Goal: Transaction & Acquisition: Purchase product/service

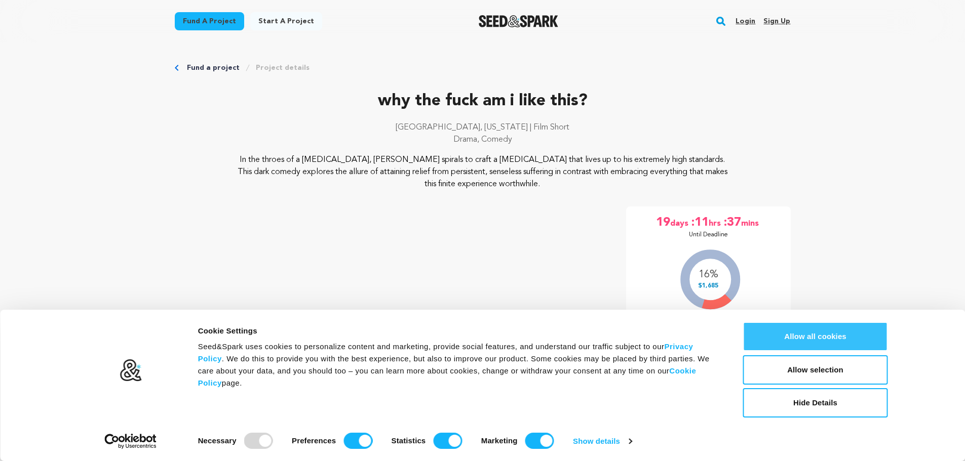
click at [822, 329] on button "Allow all cookies" at bounding box center [815, 336] width 145 height 29
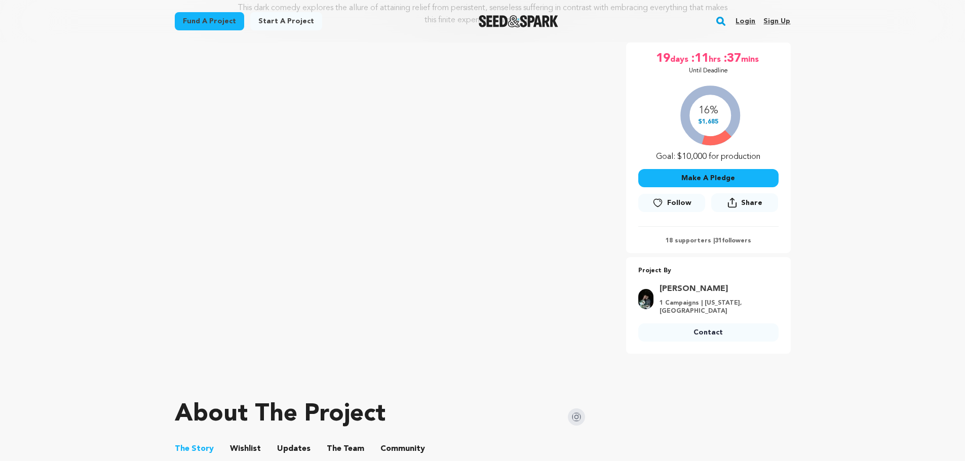
scroll to position [203, 0]
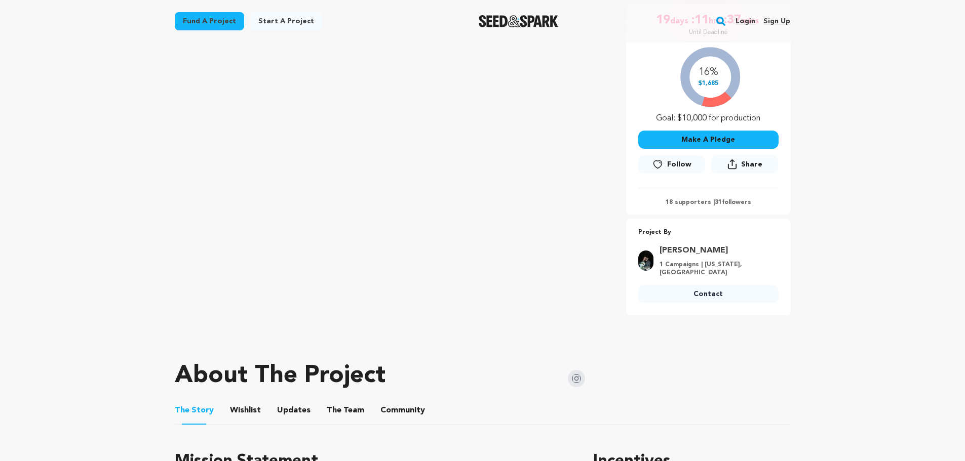
click at [709, 142] on button "Make A Pledge" at bounding box center [708, 140] width 140 height 18
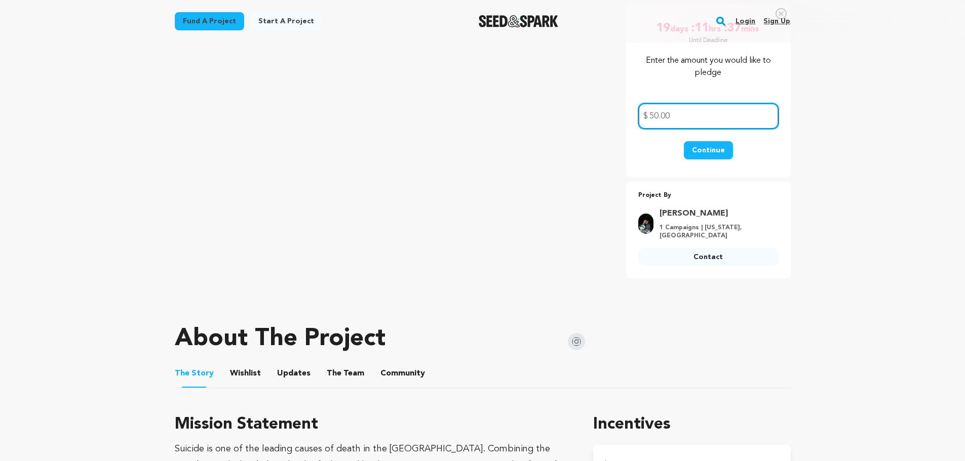
type input "50.00"
click at [715, 149] on button "Continue" at bounding box center [708, 150] width 49 height 18
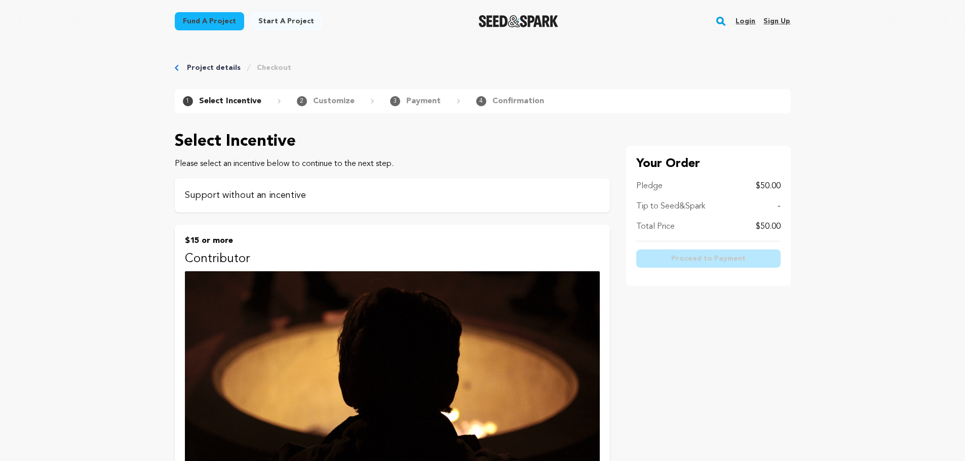
click at [242, 193] on p "Support without an incentive" at bounding box center [392, 195] width 415 height 14
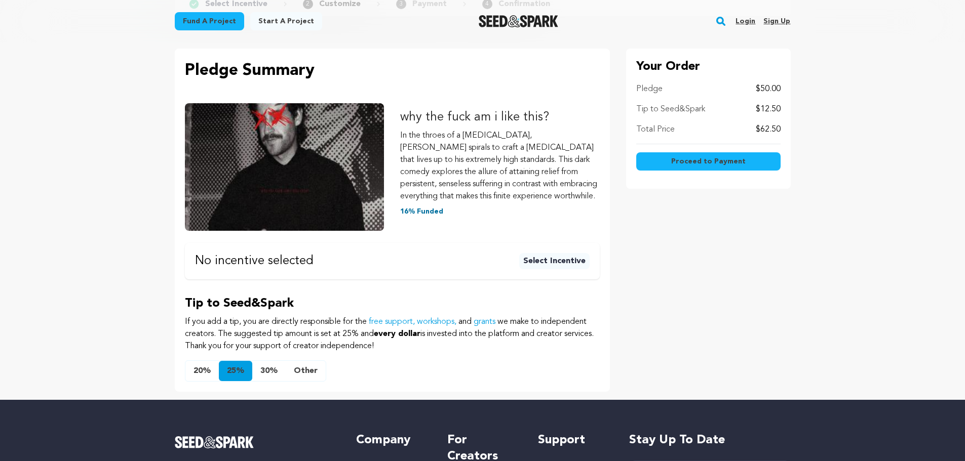
scroll to position [101, 0]
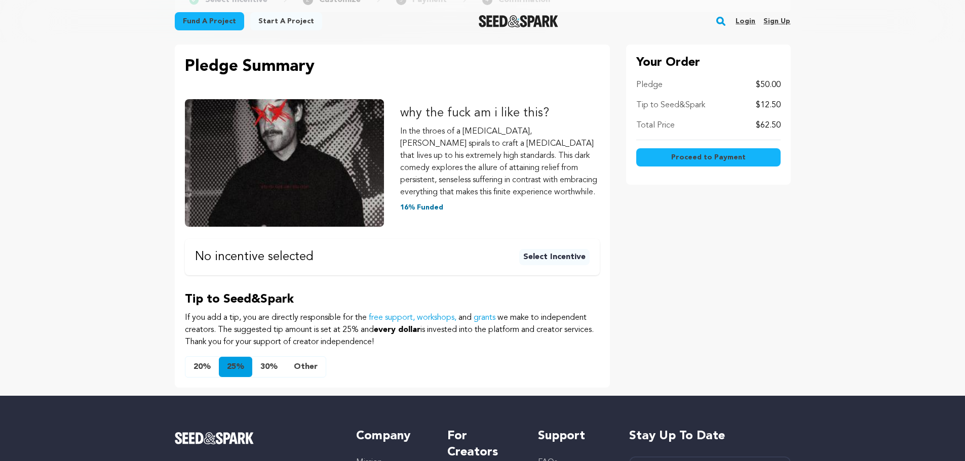
click at [301, 363] on button "Other" at bounding box center [306, 367] width 40 height 20
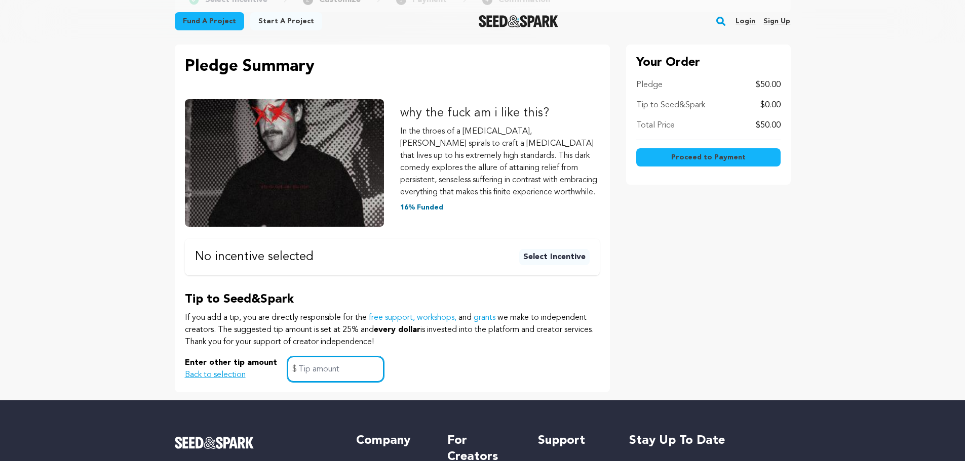
click at [350, 370] on input "text" at bounding box center [335, 369] width 97 height 26
type input "0.00"
click at [700, 156] on span "Proceed to Payment" at bounding box center [708, 157] width 74 height 10
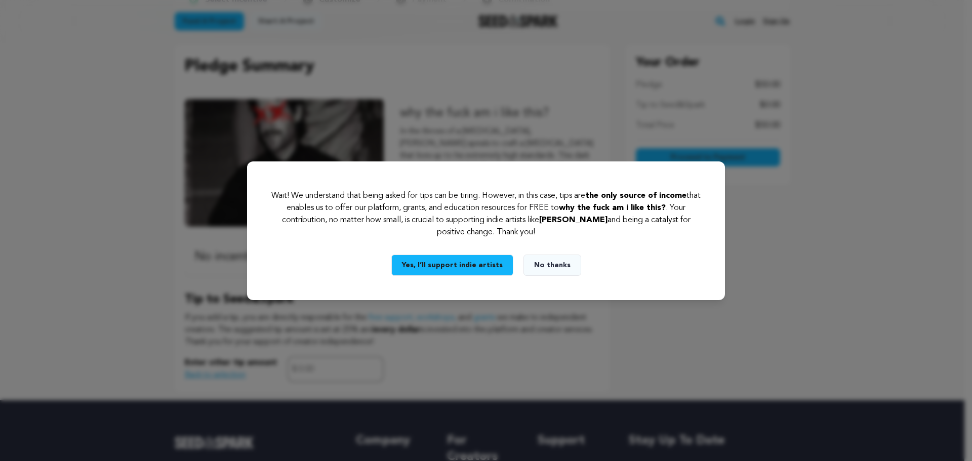
click at [545, 270] on button "No thanks" at bounding box center [553, 265] width 58 height 21
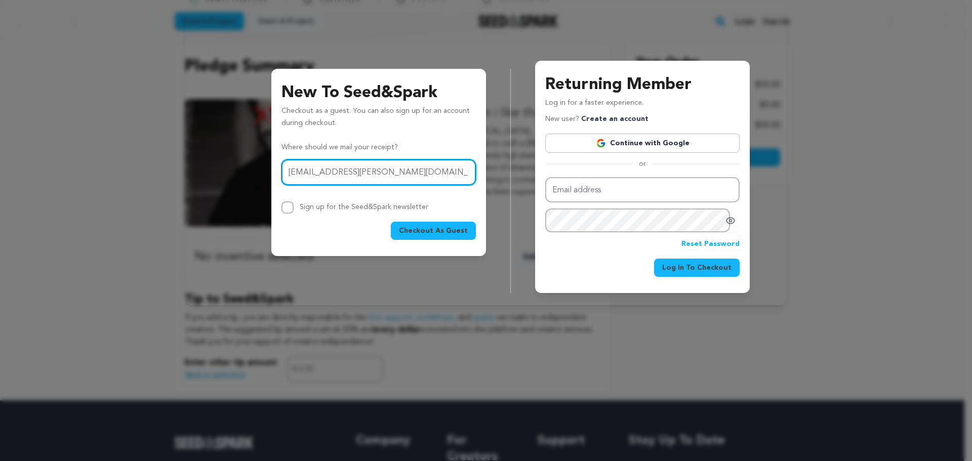
type input "alesha.g.thompson@gmail.com"
click at [409, 232] on span "Checkout As Guest" at bounding box center [433, 231] width 69 height 10
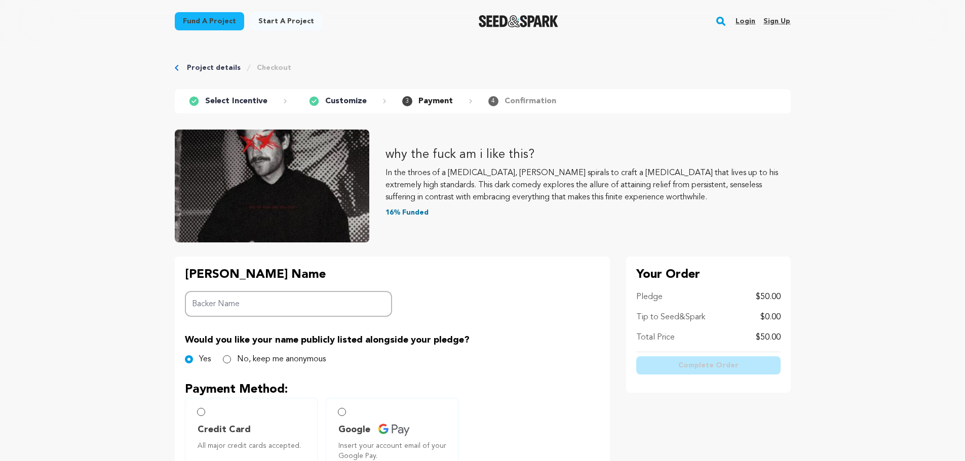
scroll to position [51, 0]
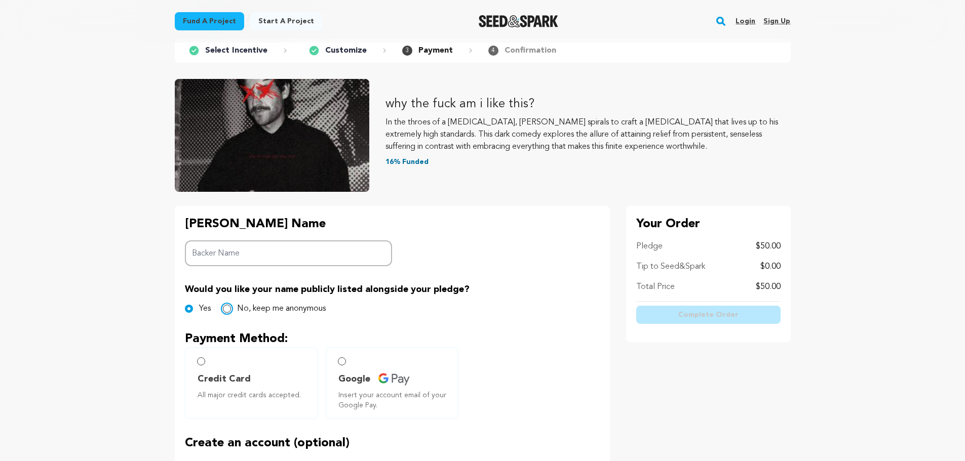
click at [224, 309] on input "No, keep me anonymous" at bounding box center [227, 309] width 8 height 8
radio input "true"
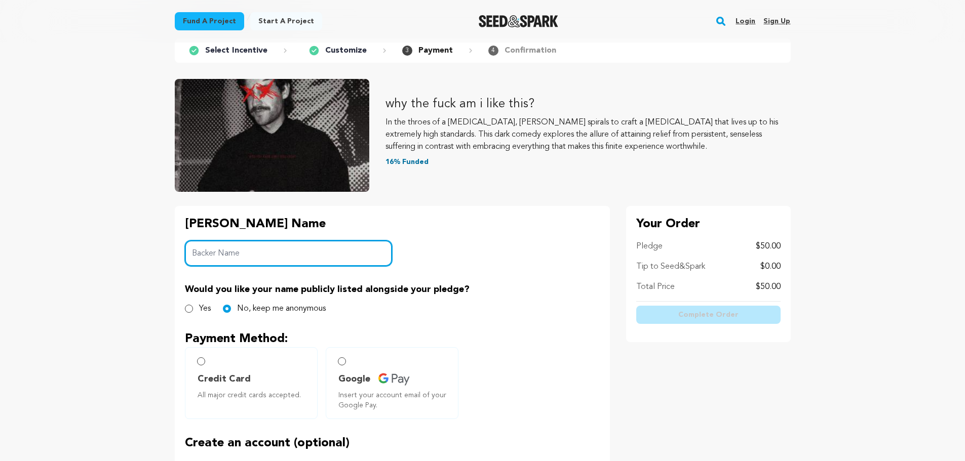
click at [240, 257] on input "Backer Name" at bounding box center [289, 253] width 208 height 26
type input "[PERSON_NAME]"
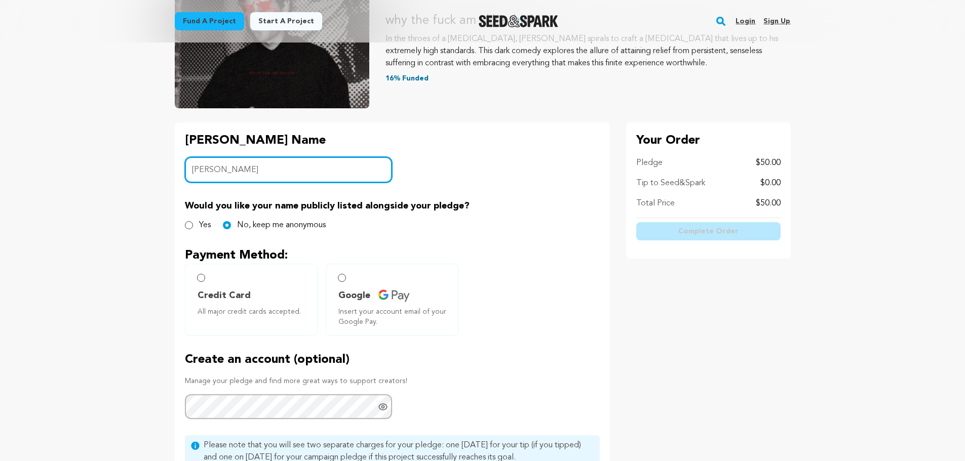
scroll to position [152, 0]
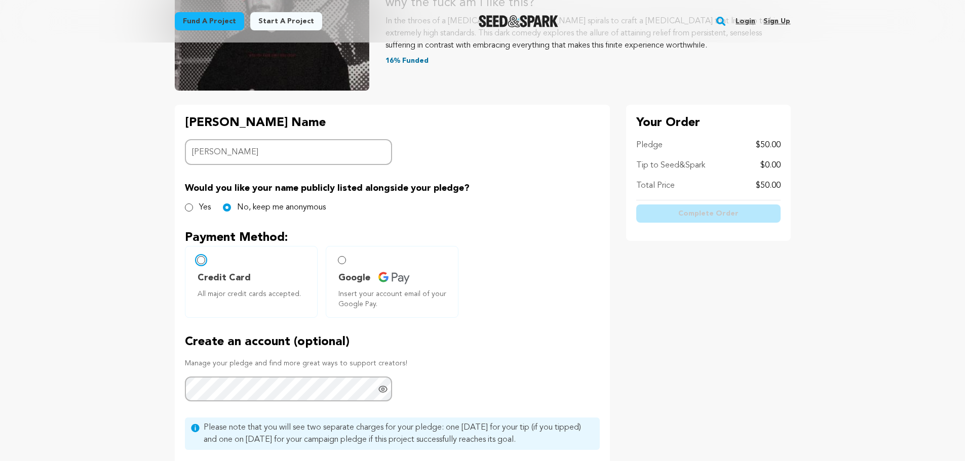
click at [199, 261] on input "Credit Card All major credit cards accepted." at bounding box center [201, 260] width 8 height 8
radio input "false"
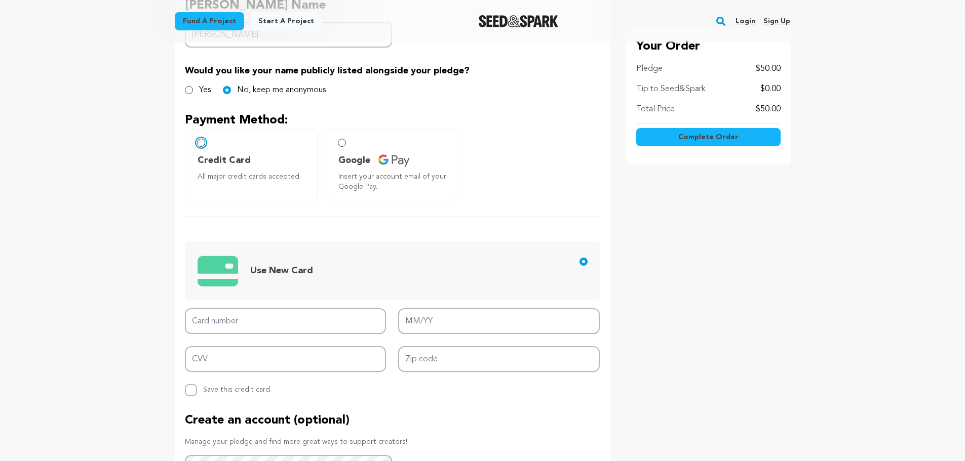
scroll to position [304, 0]
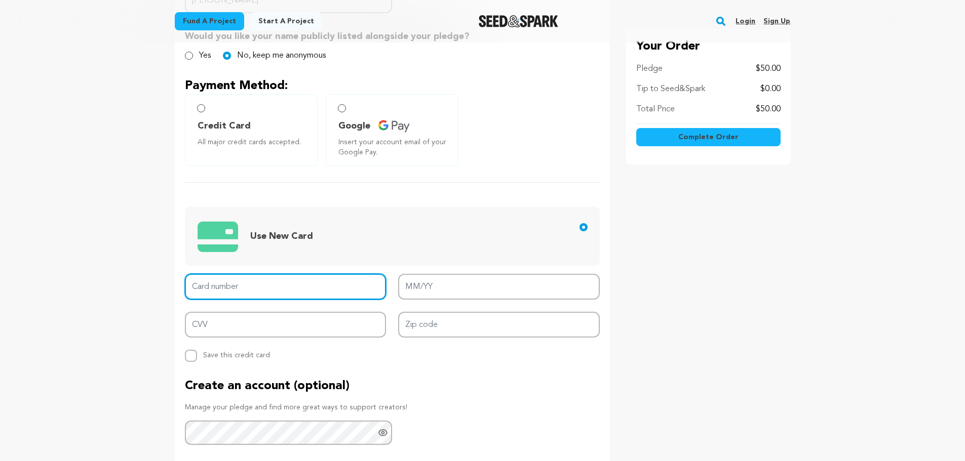
click at [294, 290] on input "Card number" at bounding box center [286, 287] width 202 height 26
type input "[CREDIT_CARD_NUMBER]"
type input "11/27"
type input "515"
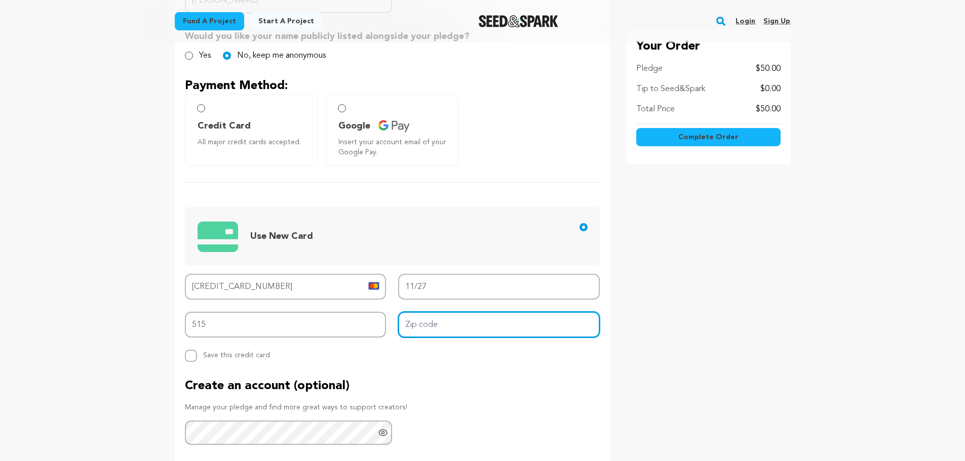
click at [449, 330] on input "Zip code" at bounding box center [499, 325] width 202 height 26
type input "54482"
click at [692, 138] on span "Complete Order" at bounding box center [708, 137] width 60 height 10
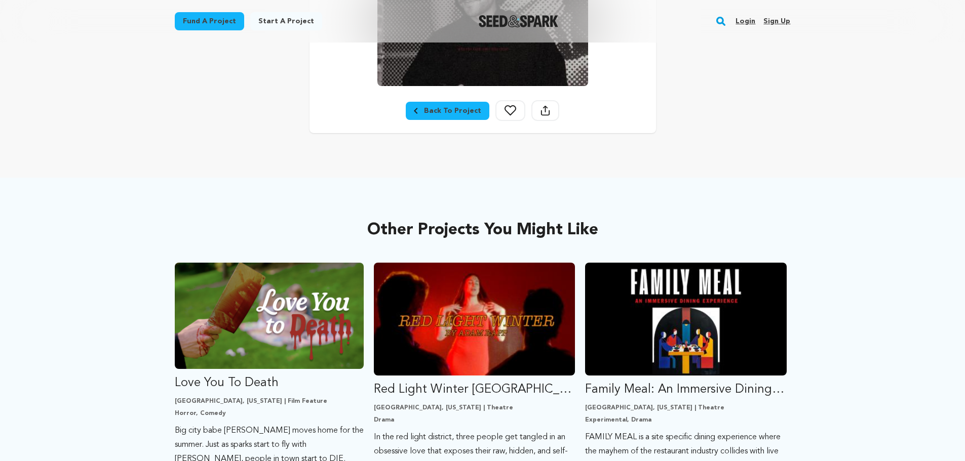
scroll to position [354, 0]
